Goal: Register for event/course

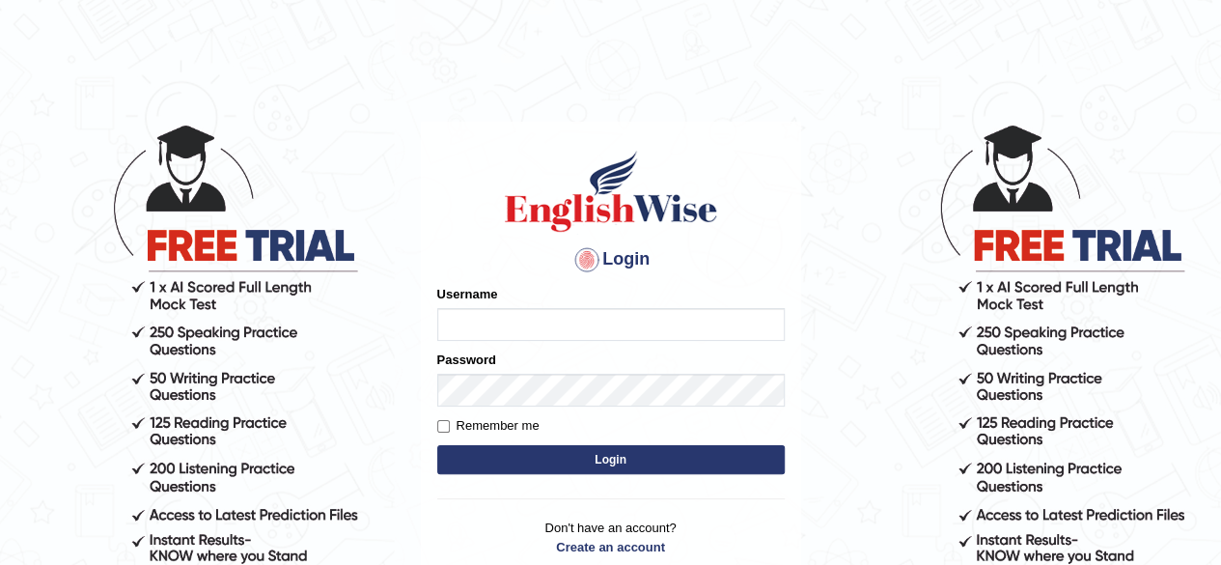
type input "pujan_parramatta"
click at [593, 471] on button "Login" at bounding box center [610, 459] width 347 height 29
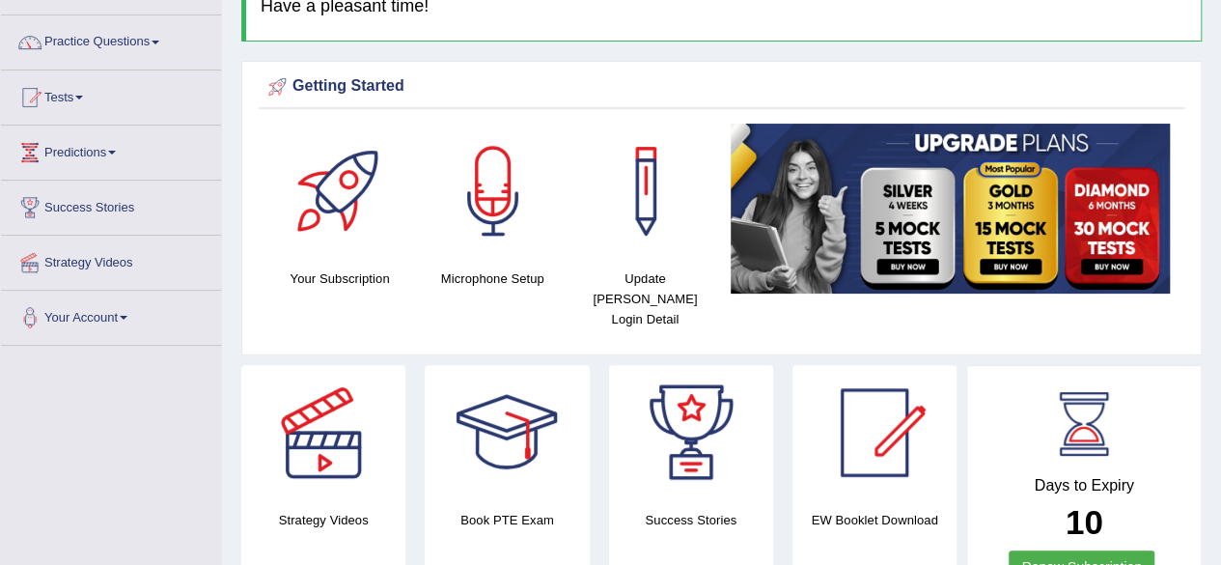
scroll to position [100, 0]
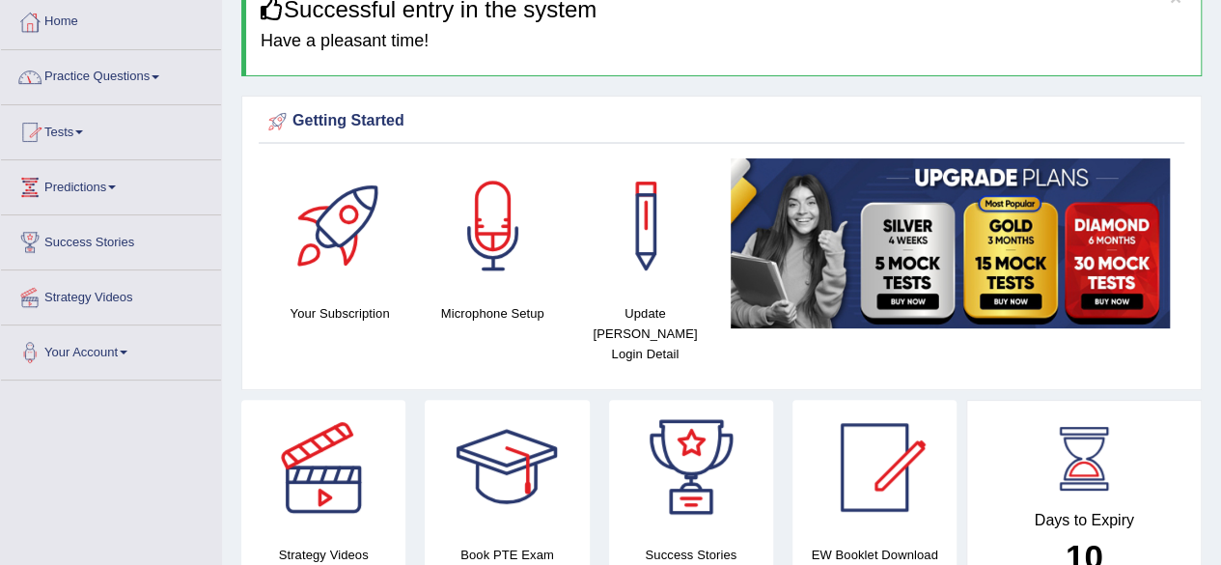
click at [77, 137] on link "Tests" at bounding box center [111, 129] width 220 height 48
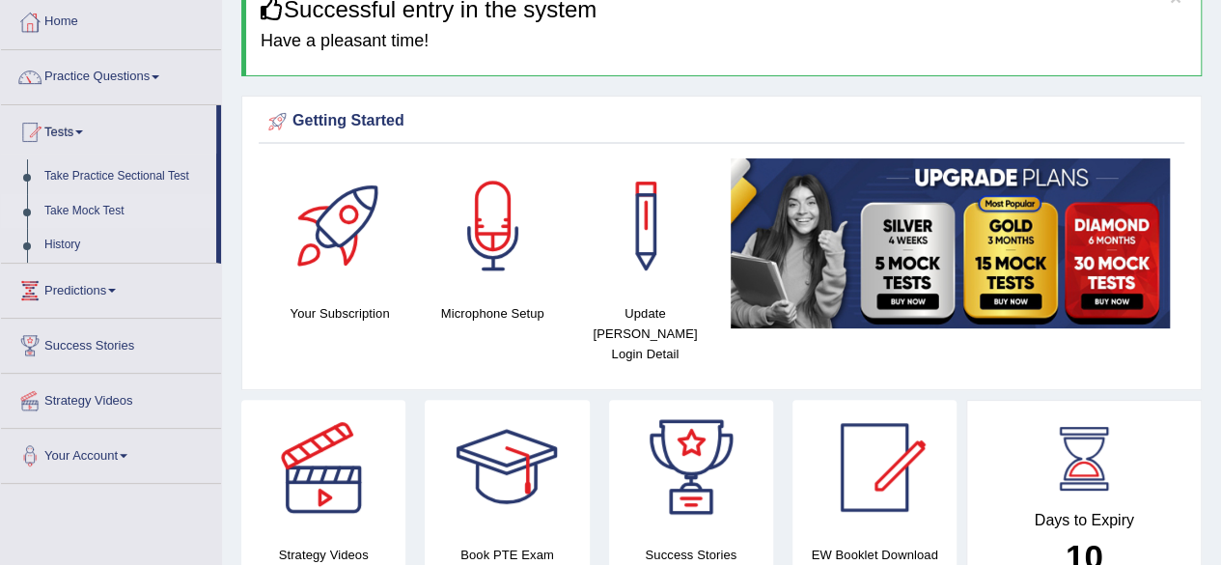
click at [78, 213] on link "Take Mock Test" at bounding box center [126, 211] width 181 height 35
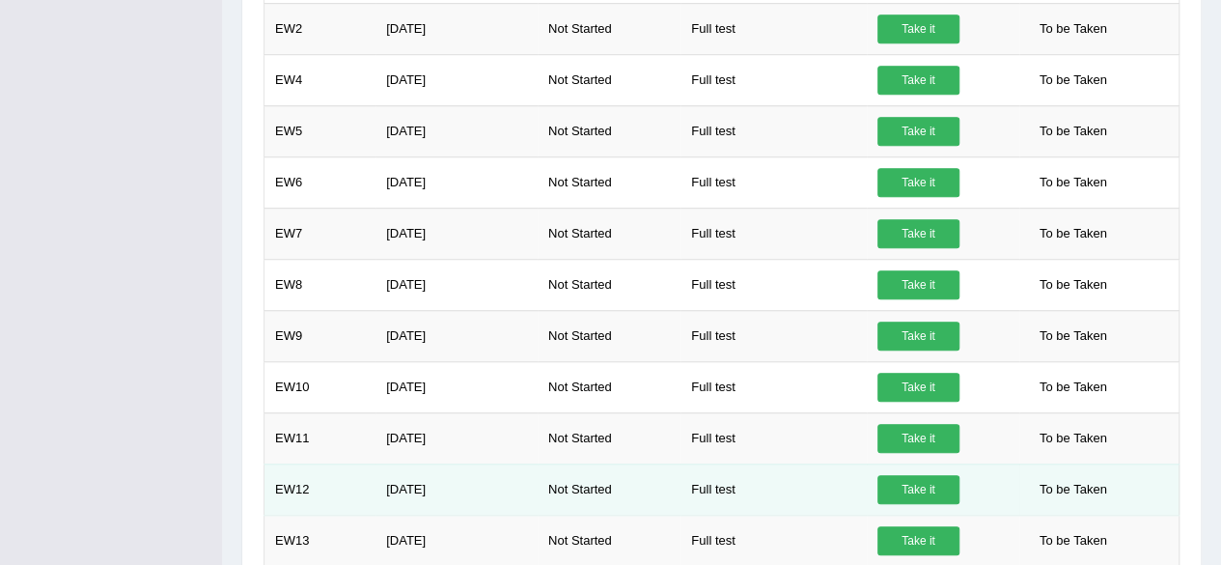
click at [919, 489] on link "Take it" at bounding box center [918, 489] width 82 height 29
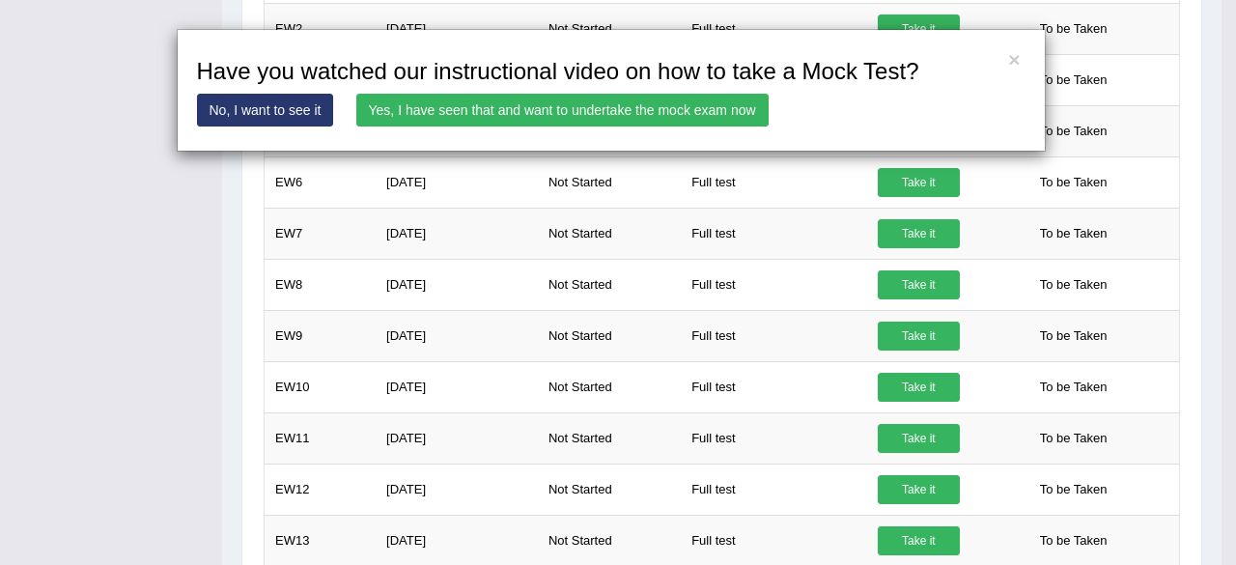
click at [499, 109] on link "Yes, I have seen that and want to undertake the mock exam now" at bounding box center [562, 110] width 412 height 33
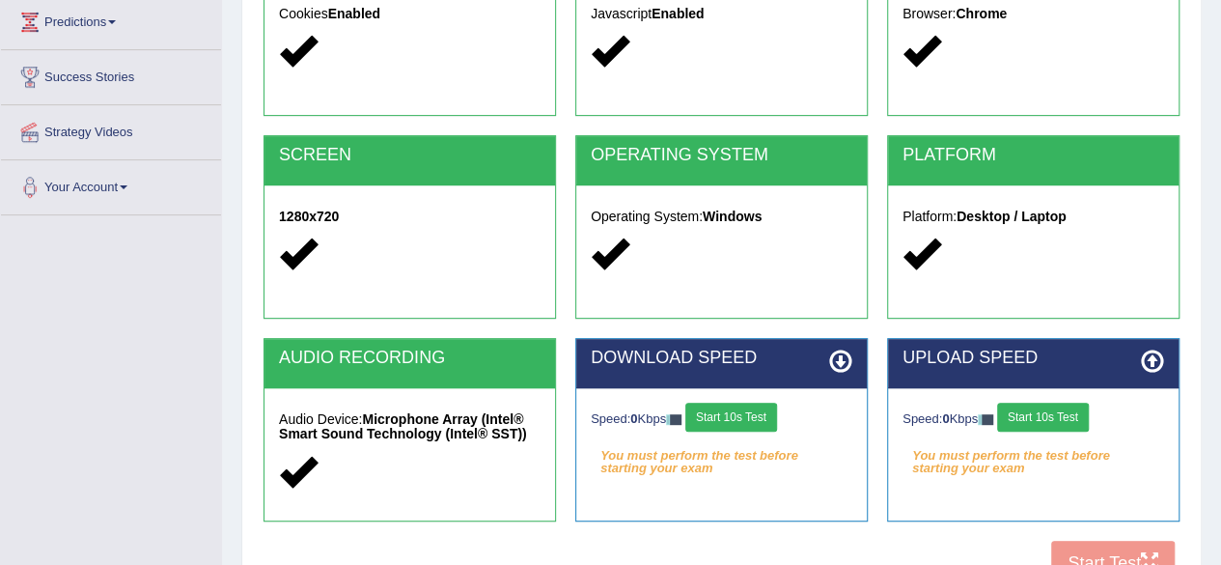
scroll to position [277, 0]
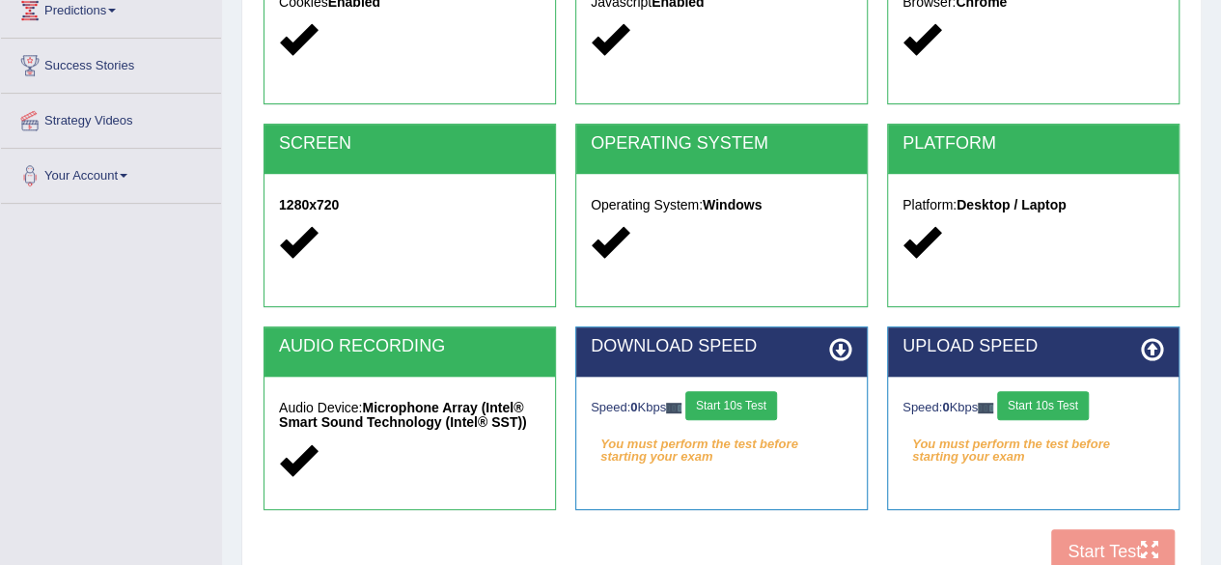
click at [724, 406] on button "Start 10s Test" at bounding box center [731, 405] width 92 height 29
click at [1042, 397] on button "Start 10s Test" at bounding box center [1043, 405] width 92 height 29
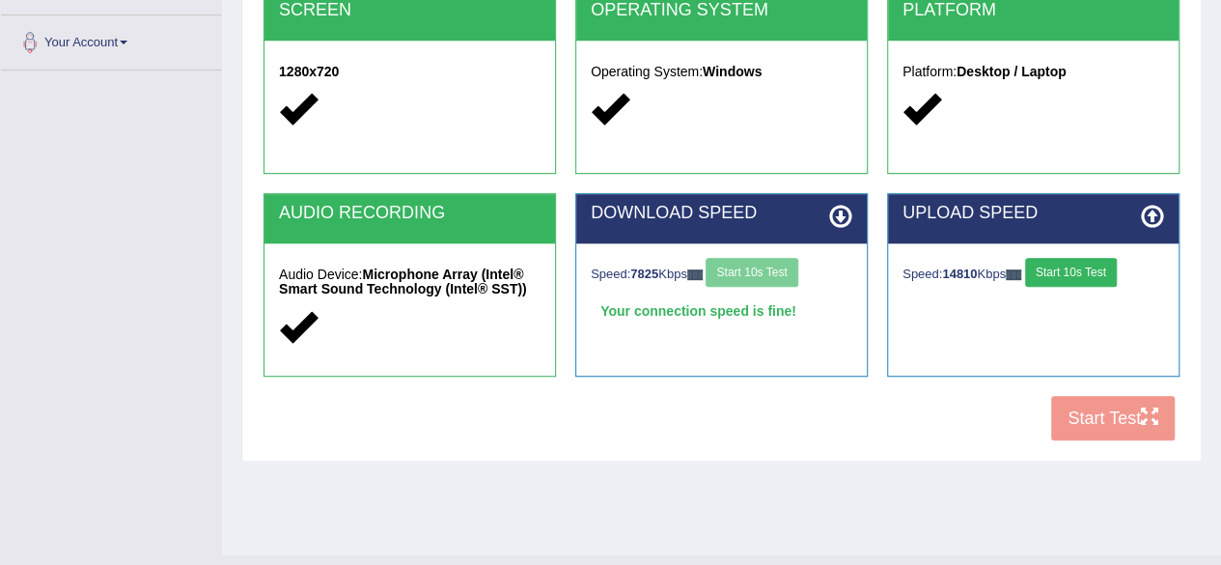
scroll to position [412, 0]
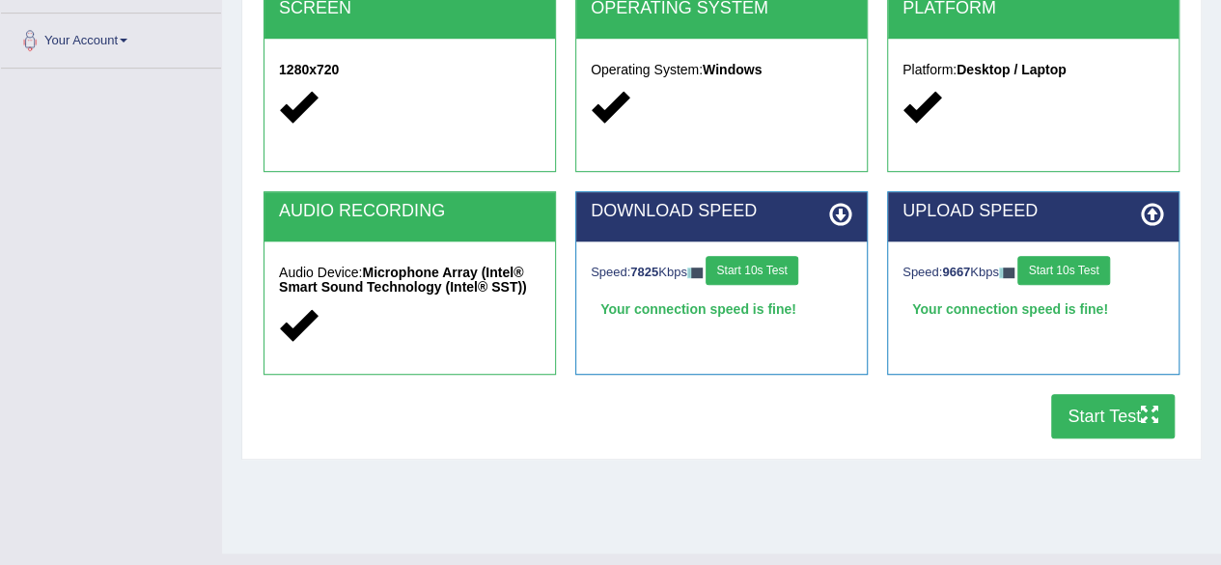
click at [1070, 406] on button "Start Test" at bounding box center [1113, 416] width 124 height 44
